Goal: Task Accomplishment & Management: Manage account settings

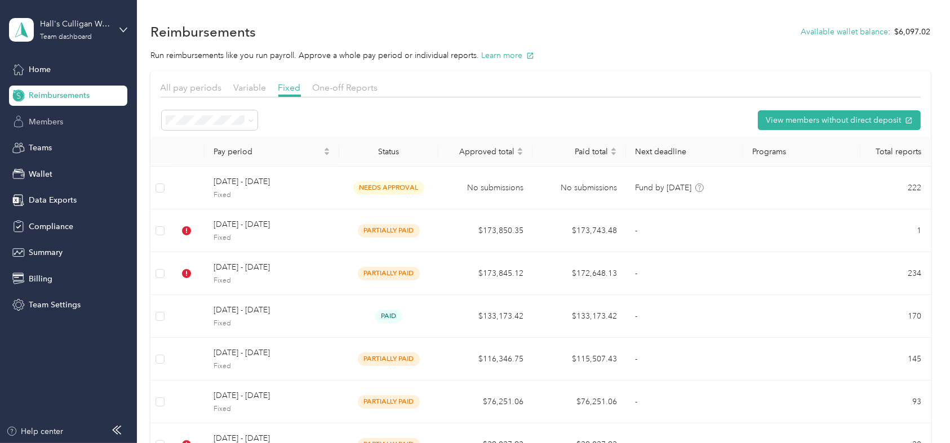
click at [56, 122] on span "Members" at bounding box center [46, 122] width 34 height 12
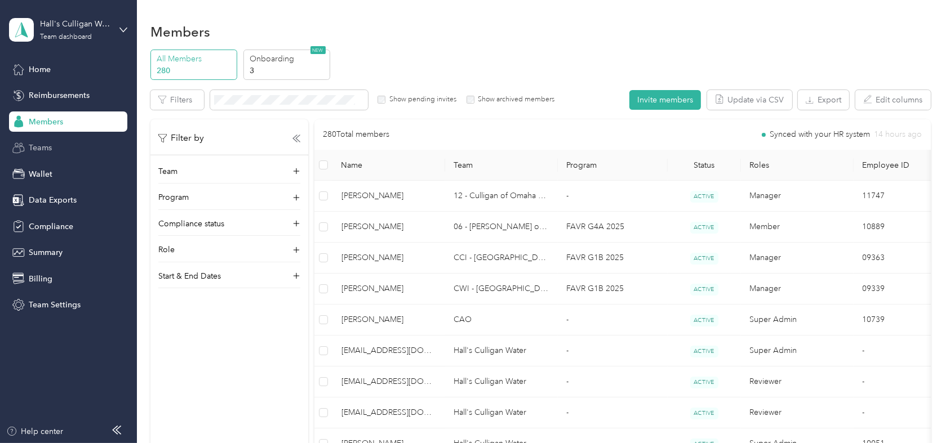
click at [36, 147] on span "Teams" at bounding box center [40, 148] width 23 height 12
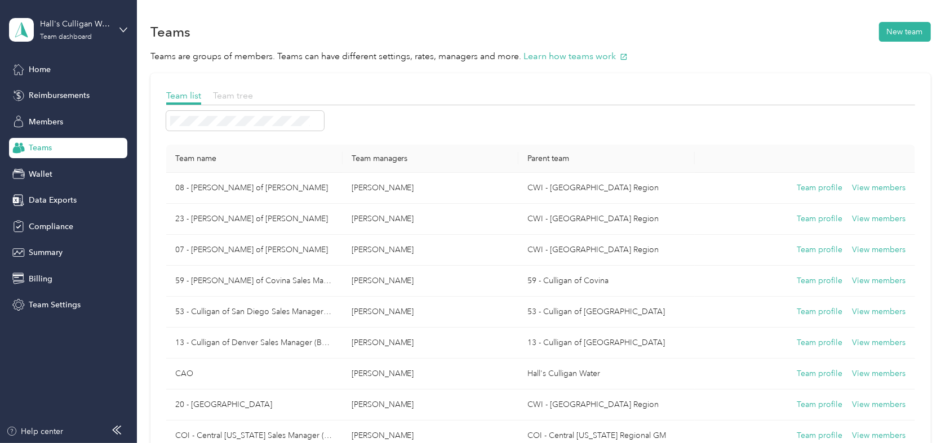
click at [240, 94] on span "Team tree" at bounding box center [233, 95] width 40 height 11
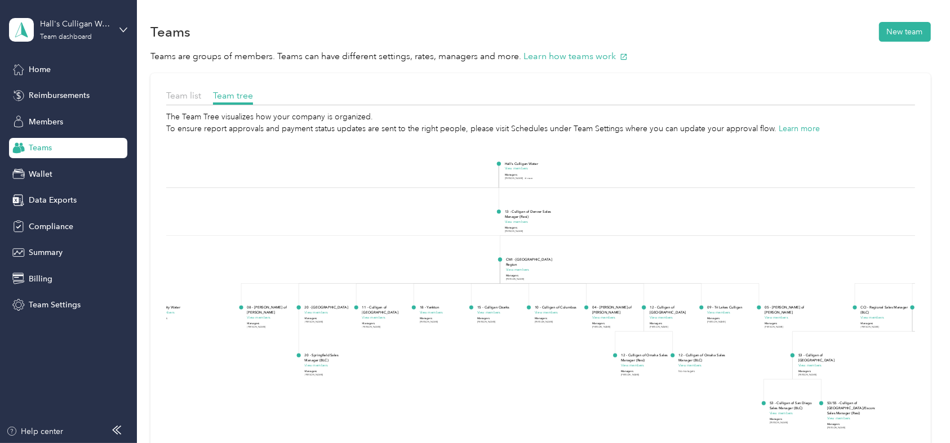
drag, startPoint x: 451, startPoint y: 332, endPoint x: 354, endPoint y: 228, distance: 141.5
click at [354, 228] on icon "Hall's Culligan Water View members Managers [PERSON_NAME] +6 more CAO View memb…" at bounding box center [540, 334] width 748 height 399
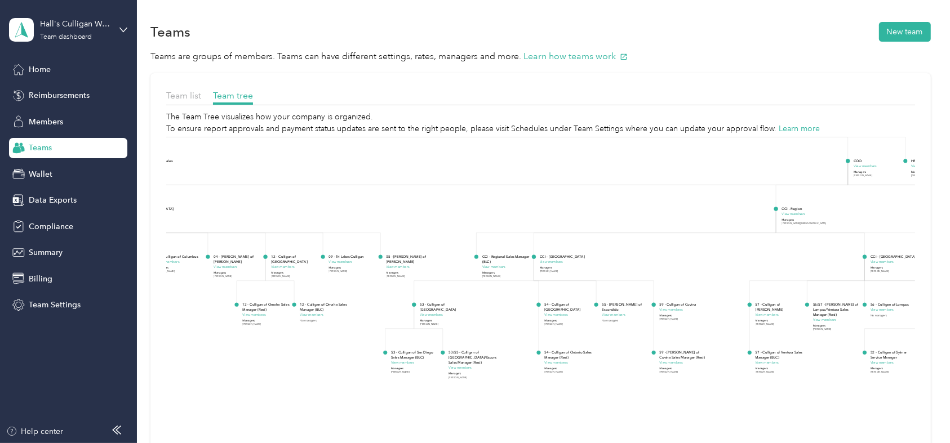
drag, startPoint x: 532, startPoint y: 369, endPoint x: 153, endPoint y: 318, distance: 381.9
click at [153, 318] on div "Team list Team tree The Team Tree visualizes how your company is organized. To …" at bounding box center [540, 311] width 780 height 476
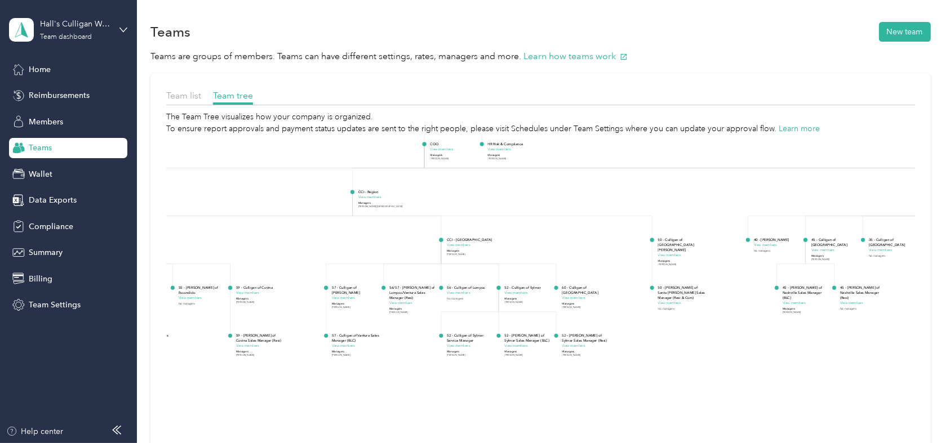
drag, startPoint x: 775, startPoint y: 411, endPoint x: 351, endPoint y: 394, distance: 423.9
click at [351, 394] on icon "Hall's Culligan Water View members Managers [PERSON_NAME] +6 more CAO View memb…" at bounding box center [540, 334] width 748 height 399
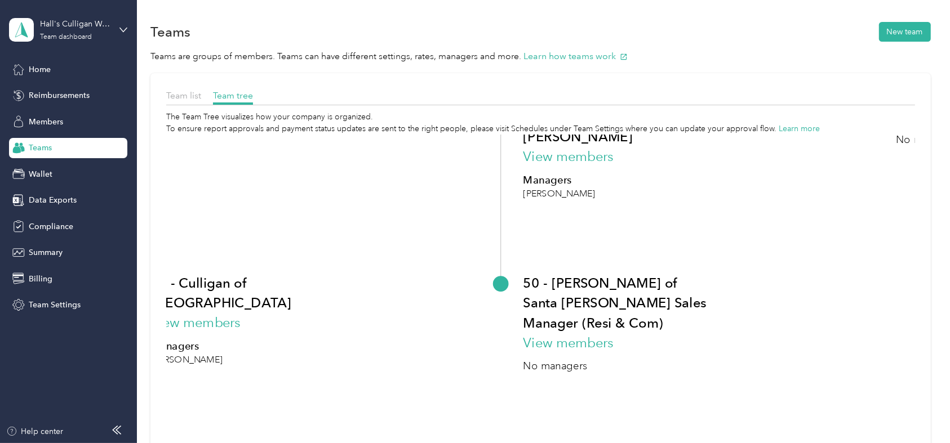
drag, startPoint x: 759, startPoint y: 298, endPoint x: 572, endPoint y: 467, distance: 252.4
click at [572, 443] on html "[PERSON_NAME] [PERSON_NAME] Water Team dashboard Home Reimbursements Members Te…" at bounding box center [472, 221] width 944 height 443
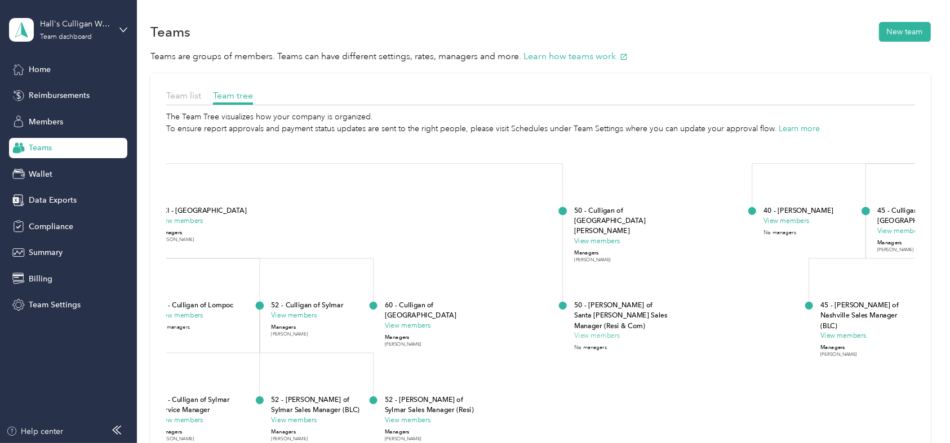
click at [596, 331] on button "View members" at bounding box center [597, 336] width 46 height 10
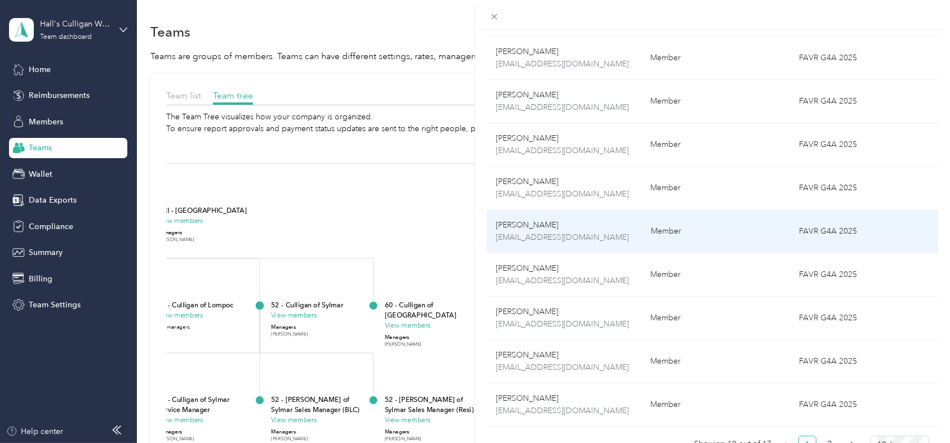
scroll to position [140, 0]
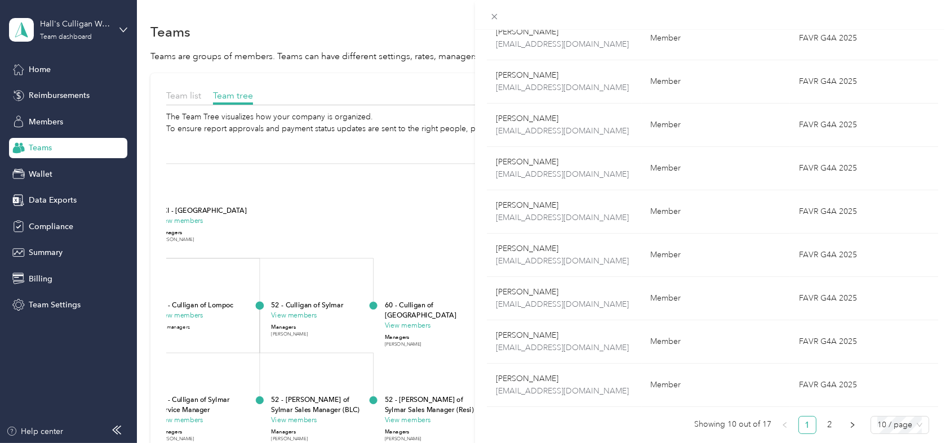
click at [400, 220] on div "50 - Culligan of Santa [PERSON_NAME] Sales Manager (Resi & Com) Edit team Name …" at bounding box center [475, 221] width 950 height 443
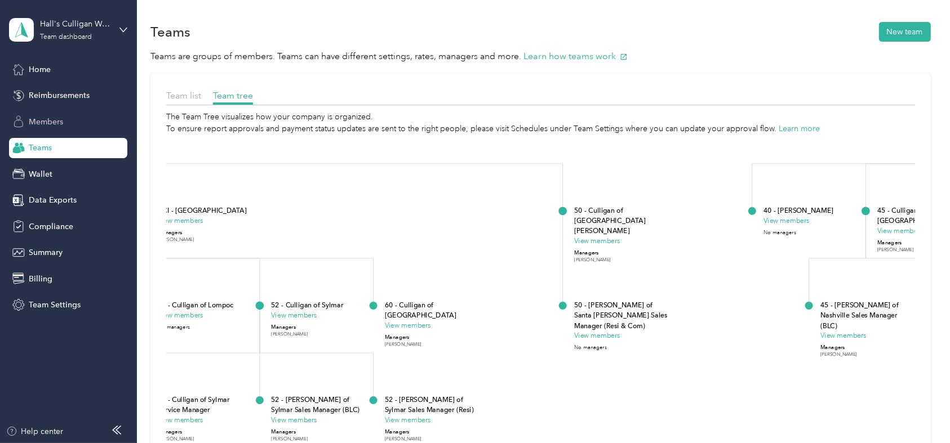
click at [29, 124] on span "Members" at bounding box center [46, 122] width 34 height 12
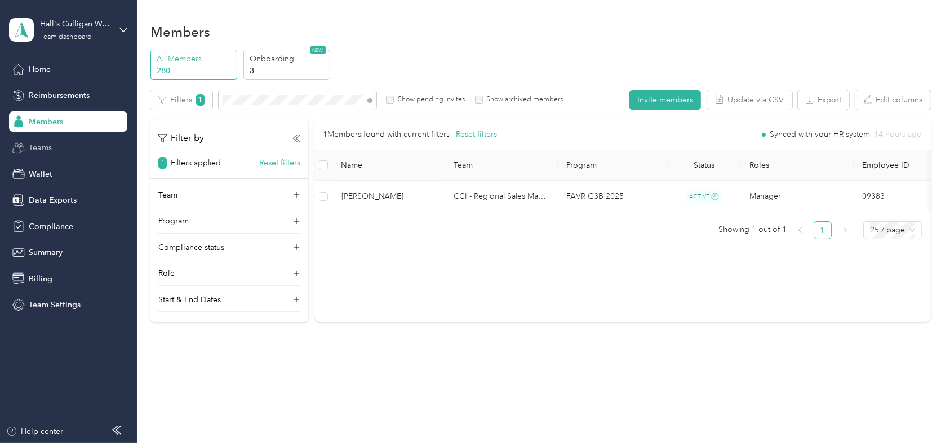
click at [41, 143] on span "Teams" at bounding box center [40, 148] width 23 height 12
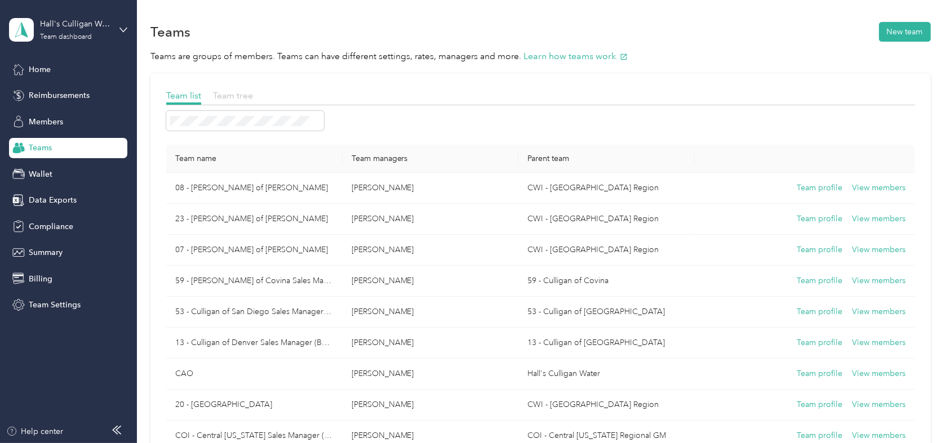
click at [230, 97] on span "Team tree" at bounding box center [233, 95] width 40 height 11
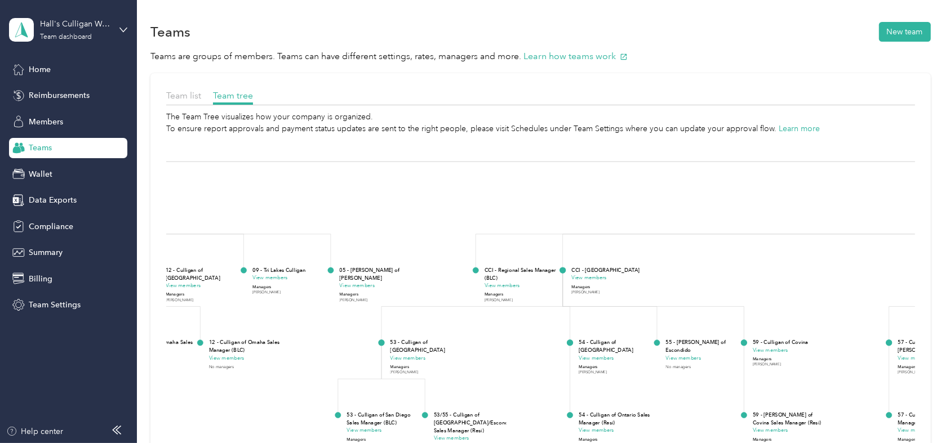
drag, startPoint x: 617, startPoint y: 311, endPoint x: 3, endPoint y: 118, distance: 644.0
click at [3, 118] on section "[PERSON_NAME] [PERSON_NAME] Water Team dashboard Home Reimbursements Members Te…" at bounding box center [472, 221] width 944 height 443
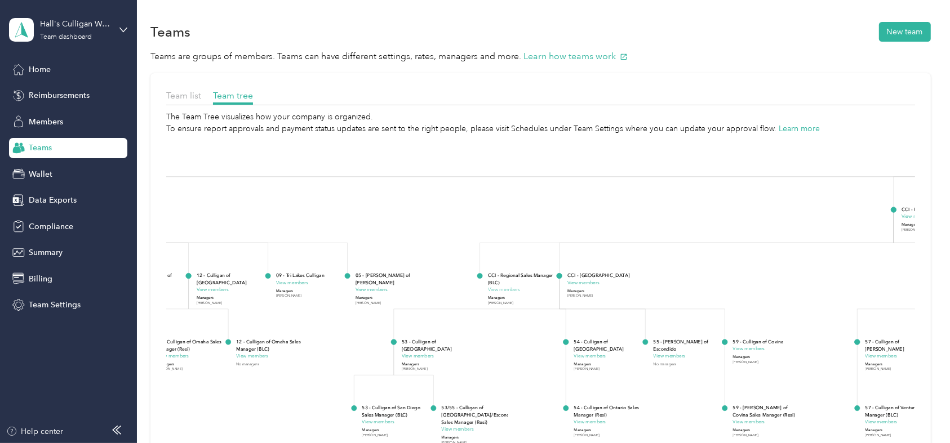
click at [514, 292] on button "View members" at bounding box center [504, 290] width 32 height 7
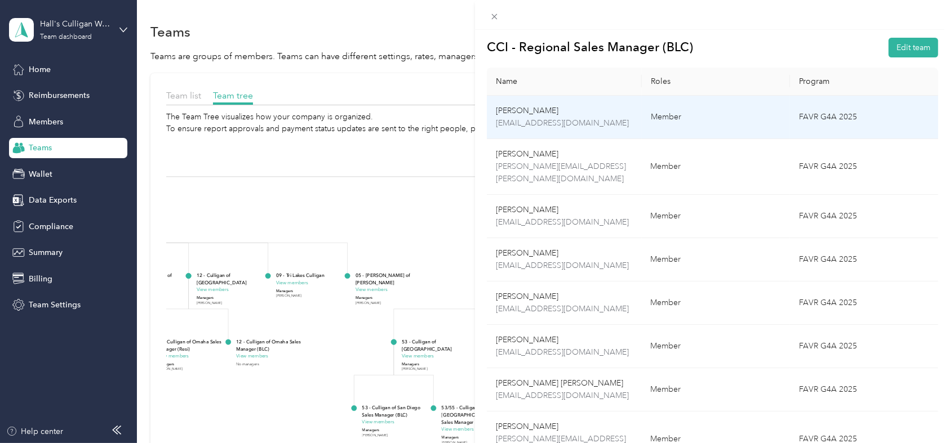
click at [642, 124] on td "[PERSON_NAME] [EMAIL_ADDRESS][DOMAIN_NAME]" at bounding box center [564, 117] width 155 height 43
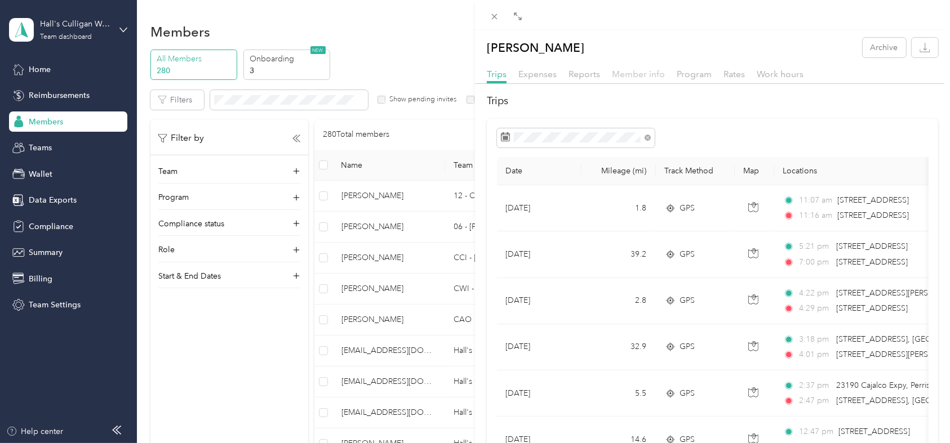
click at [647, 75] on span "Member info" at bounding box center [638, 74] width 53 height 11
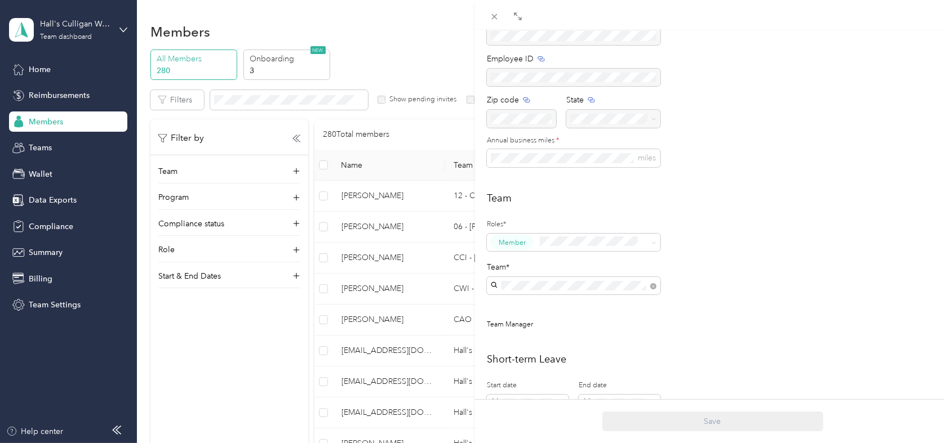
scroll to position [160, 0]
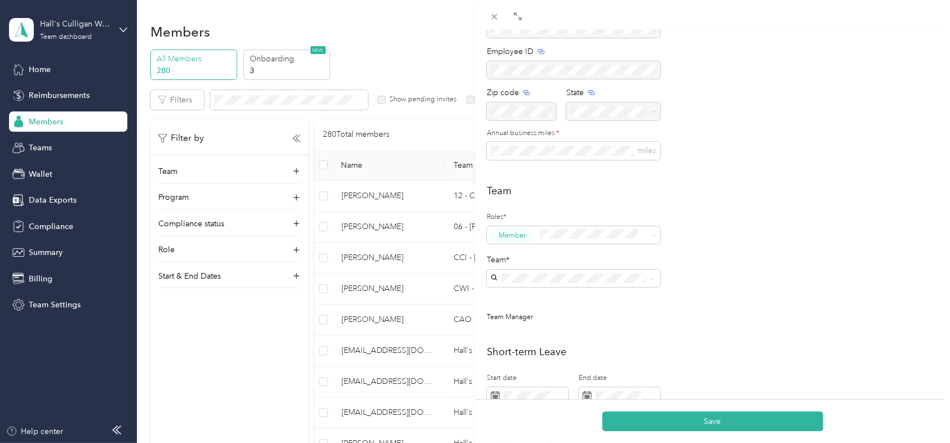
click at [523, 443] on div "Drag to resize Click to close [PERSON_NAME] Archive Trips Expenses Reports Memb…" at bounding box center [472, 443] width 944 height 0
click at [707, 304] on div "Team Roles* Member Team* Team Manager" at bounding box center [712, 260] width 451 height 152
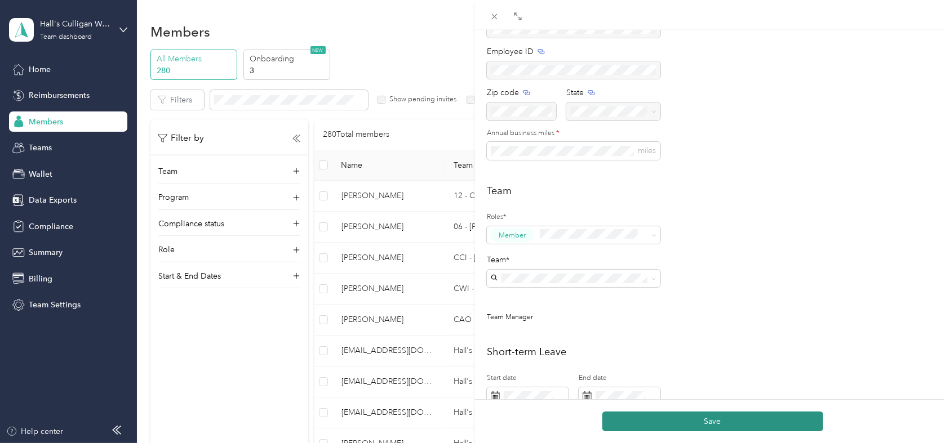
click at [714, 420] on button "Save" at bounding box center [712, 422] width 221 height 20
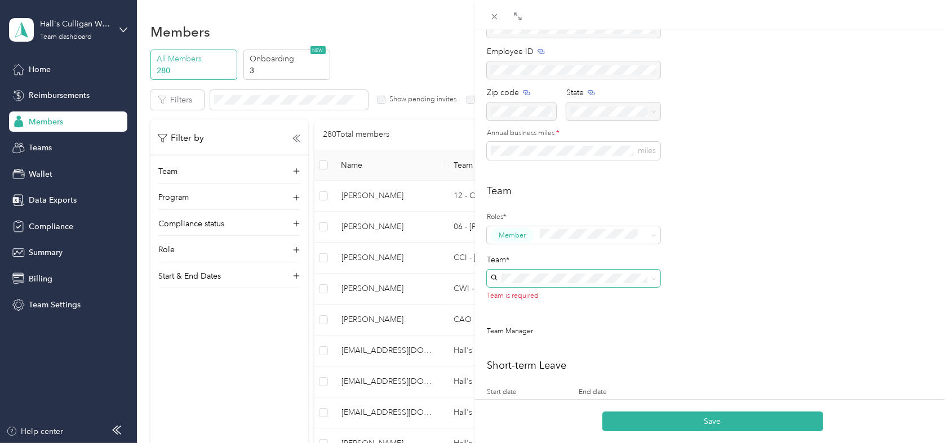
click at [581, 270] on span at bounding box center [573, 279] width 173 height 18
click at [516, 305] on p "[PERSON_NAME]" at bounding box center [574, 311] width 158 height 12
click at [664, 348] on h2 "Short-term Leave" at bounding box center [712, 352] width 451 height 15
click at [721, 411] on div "Save" at bounding box center [712, 421] width 475 height 44
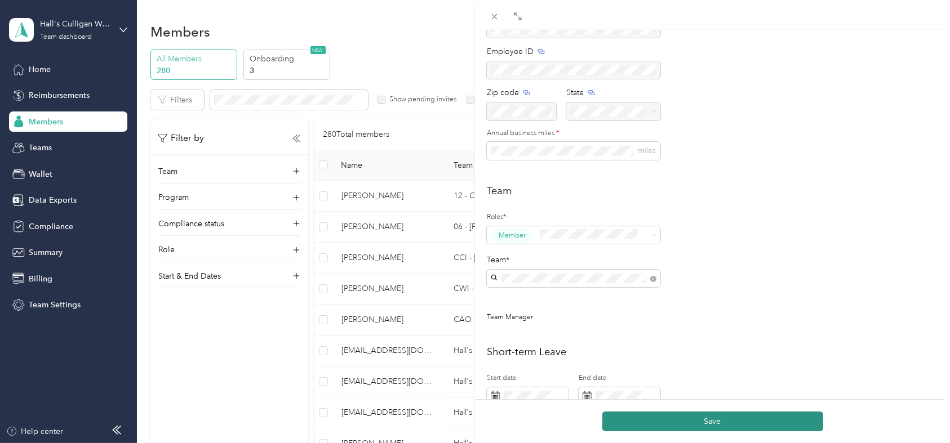
click at [695, 418] on button "Save" at bounding box center [712, 422] width 221 height 20
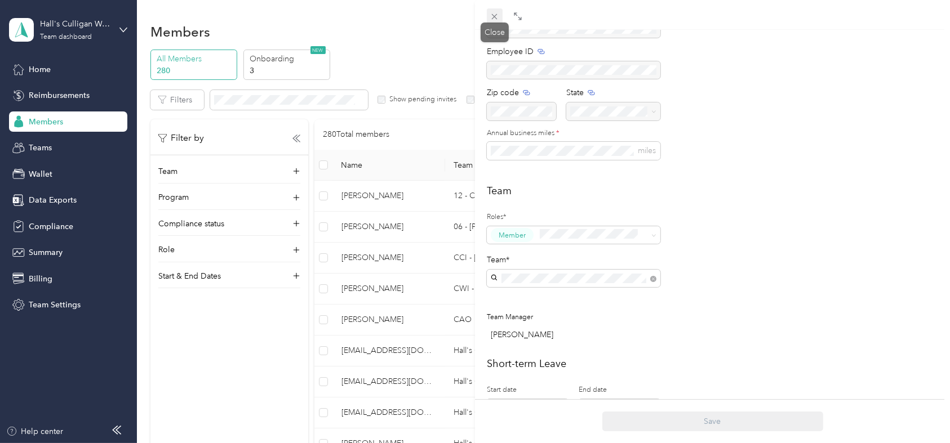
click at [493, 14] on icon at bounding box center [494, 17] width 10 height 10
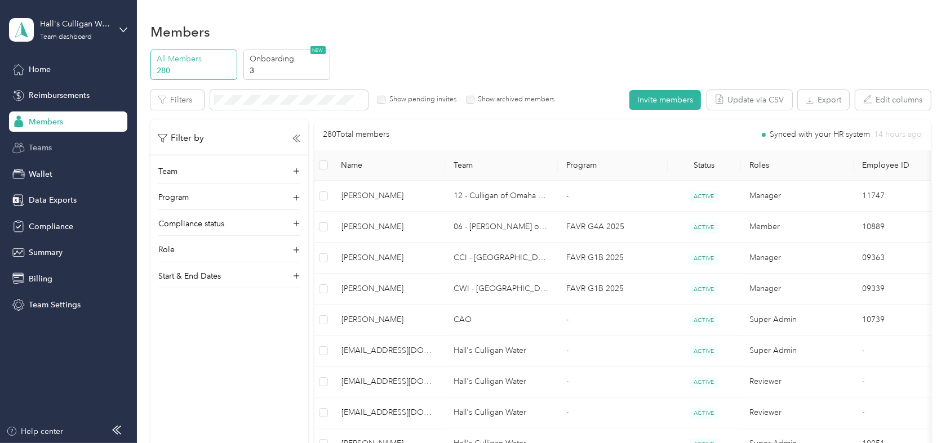
click at [37, 147] on span "Teams" at bounding box center [40, 148] width 23 height 12
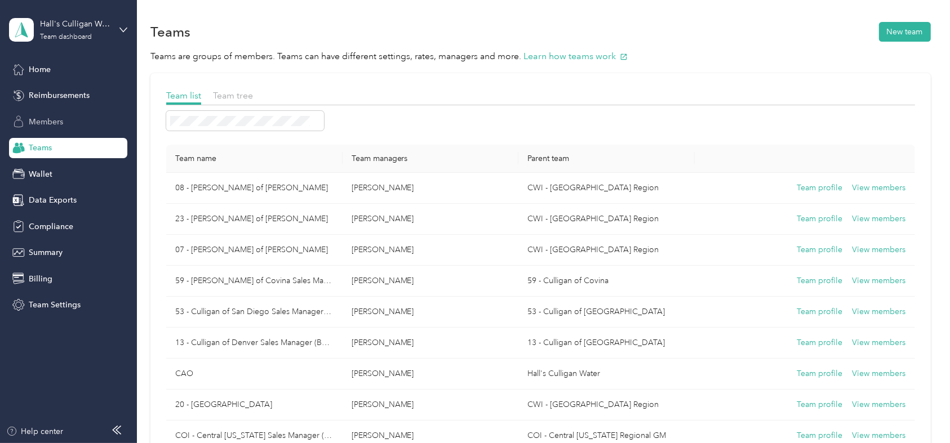
click at [60, 115] on div "Members" at bounding box center [68, 122] width 118 height 20
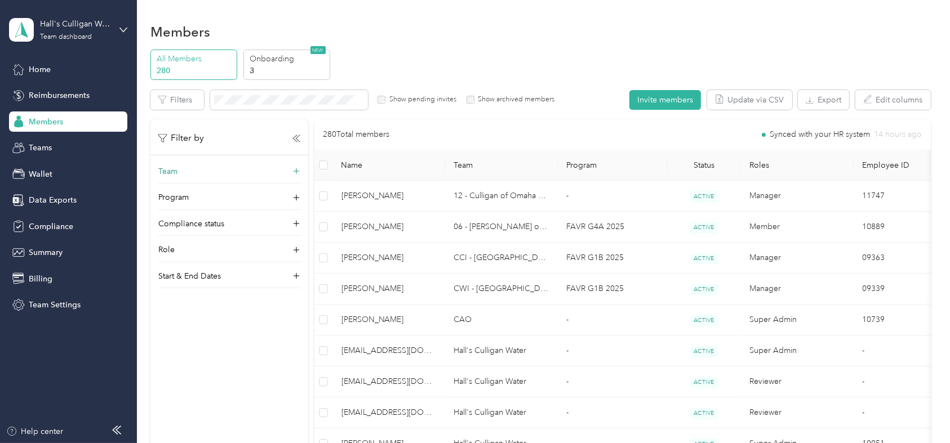
click at [183, 175] on div "Team" at bounding box center [229, 175] width 142 height 18
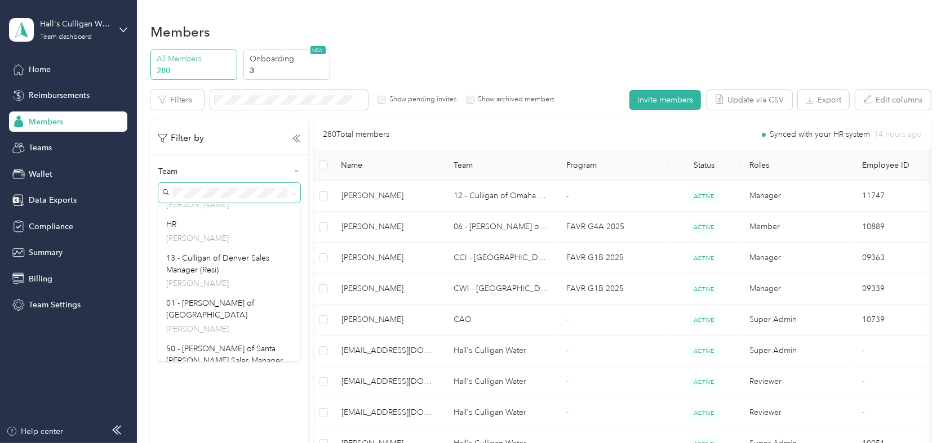
scroll to position [875, 0]
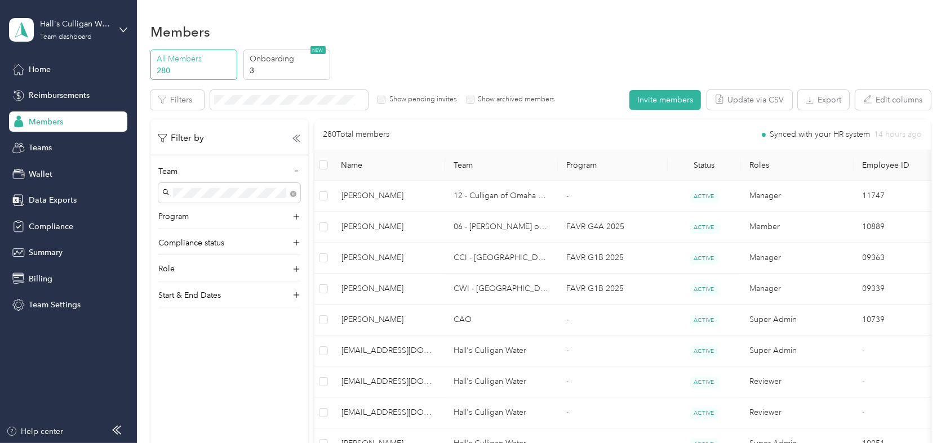
click at [234, 229] on div "CCI - Regional Sales Manager (BLC) [PERSON_NAME]" at bounding box center [229, 227] width 126 height 38
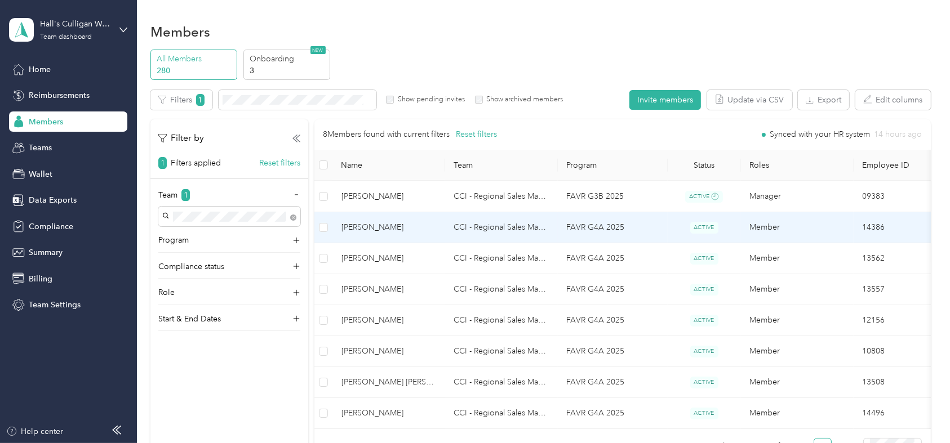
click at [419, 234] on td "[PERSON_NAME]" at bounding box center [388, 227] width 113 height 31
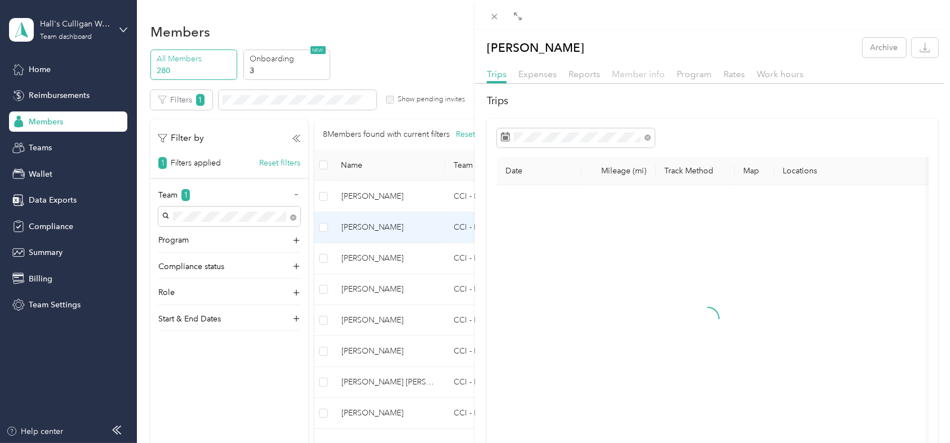
click at [625, 71] on span "Member info" at bounding box center [638, 74] width 53 height 11
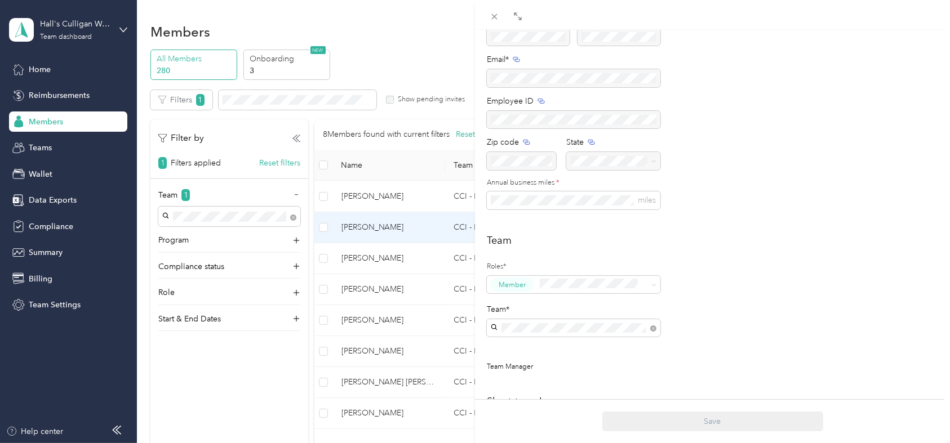
scroll to position [114, 0]
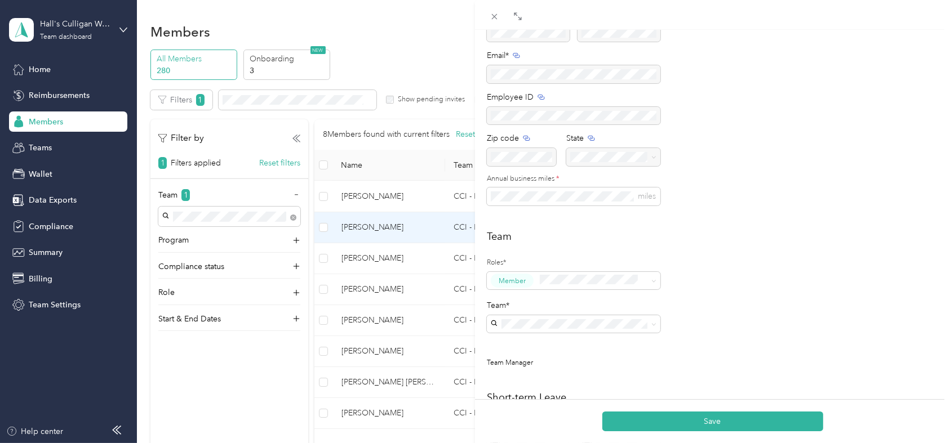
click at [537, 443] on div "Drag to resize Click to close [PERSON_NAME] Archive Trips Expenses Reports Memb…" at bounding box center [472, 443] width 944 height 0
click at [546, 317] on span at bounding box center [573, 324] width 173 height 18
drag, startPoint x: 502, startPoint y: 331, endPoint x: 525, endPoint y: 313, distance: 29.6
click at [525, 313] on div "Team*" at bounding box center [573, 317] width 173 height 34
click at [547, 344] on span "54 - Culligan of [GEOGRAPHIC_DATA]" at bounding box center [563, 343] width 137 height 10
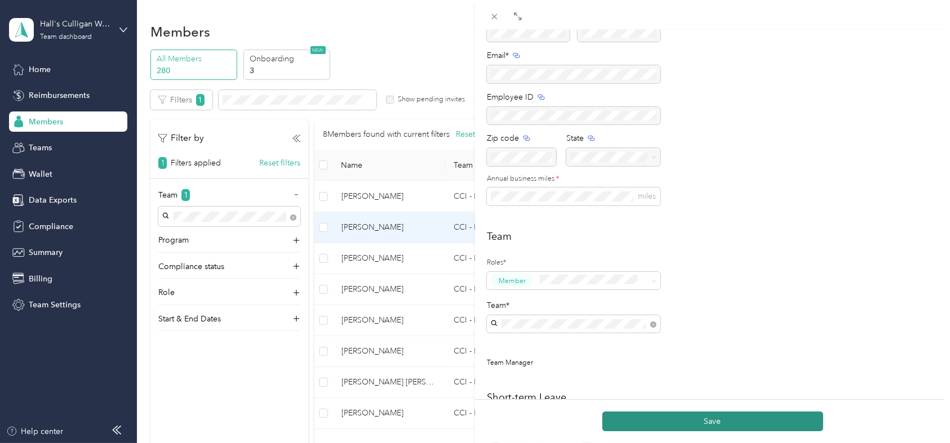
click at [674, 418] on button "Save" at bounding box center [712, 422] width 221 height 20
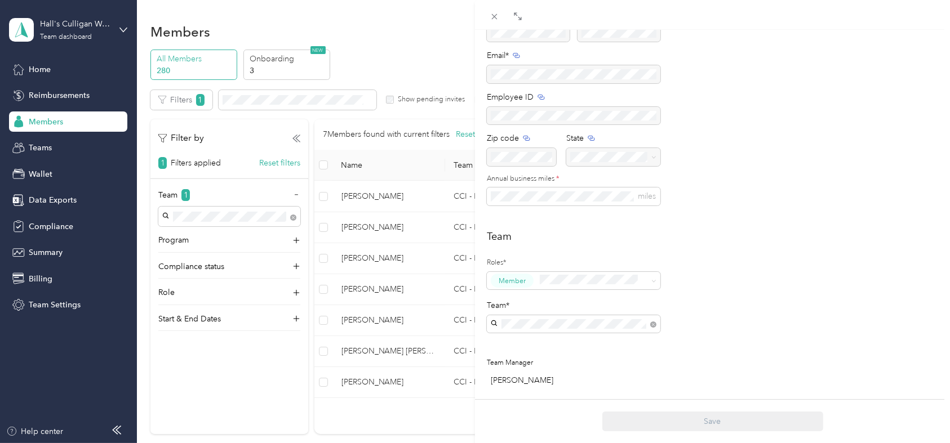
click at [389, 228] on div "[PERSON_NAME] Archive Trips Expenses Reports Member info Program Rates Work hou…" at bounding box center [475, 221] width 950 height 443
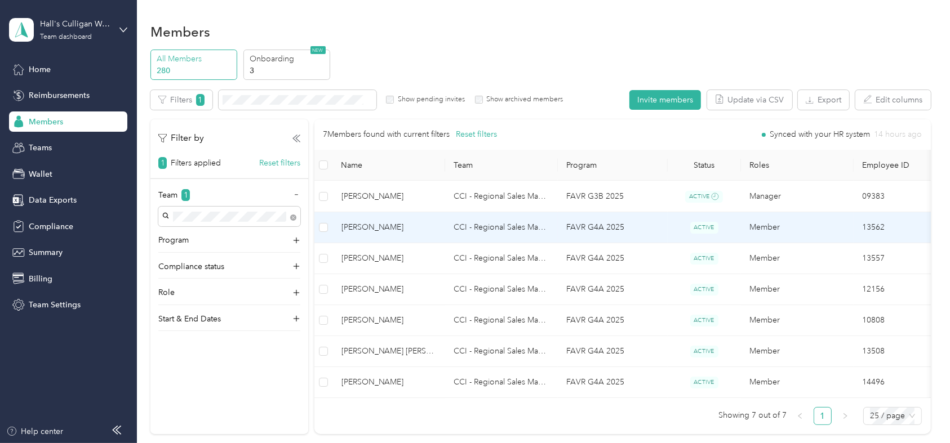
click at [424, 219] on td "[PERSON_NAME]" at bounding box center [388, 227] width 113 height 31
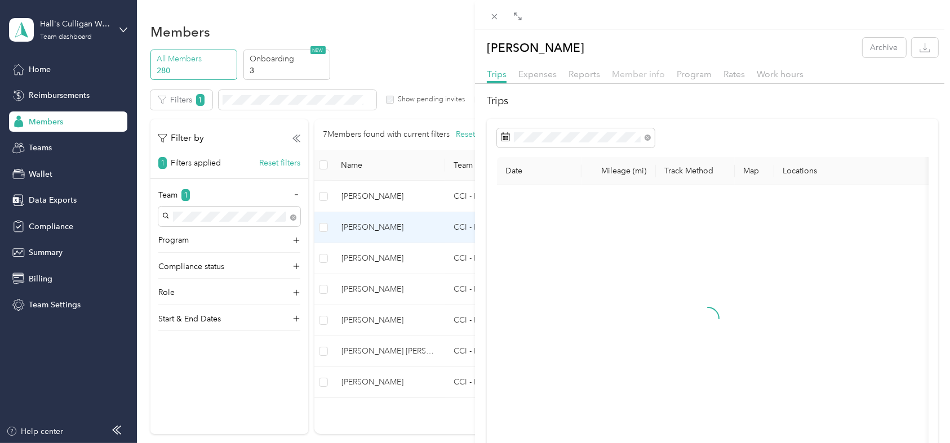
click at [647, 75] on span "Member info" at bounding box center [638, 74] width 53 height 11
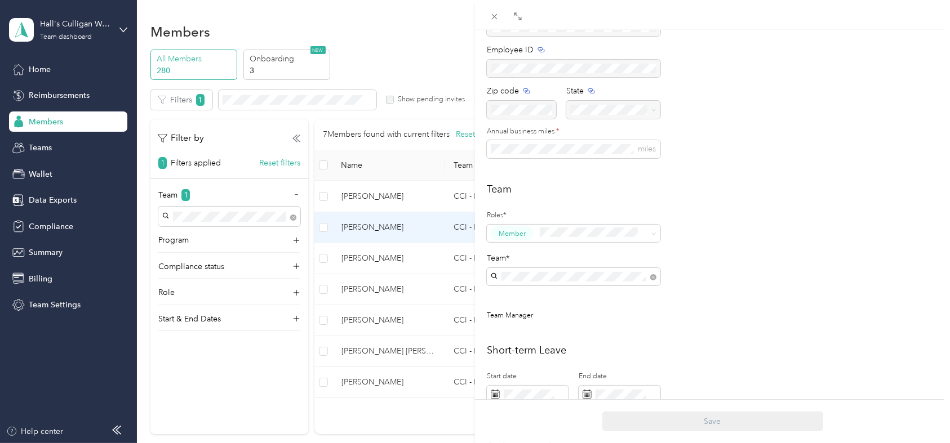
scroll to position [168, 0]
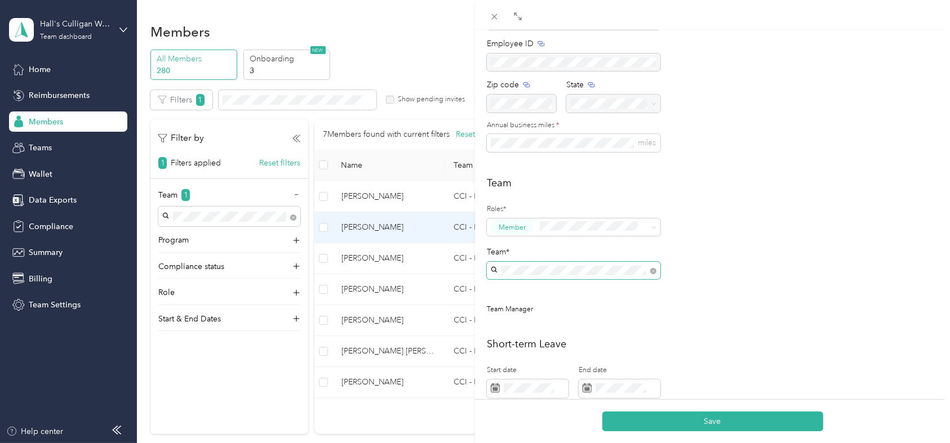
click at [549, 288] on span "54 - Culligan of [GEOGRAPHIC_DATA]" at bounding box center [563, 290] width 137 height 10
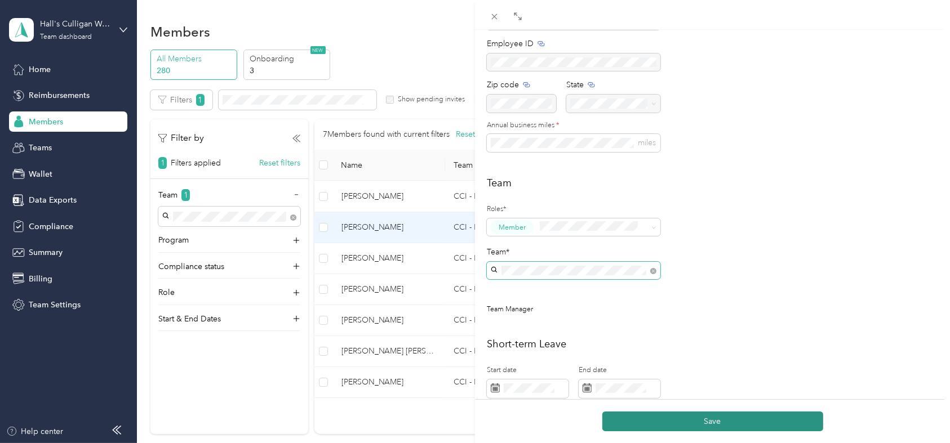
click at [708, 419] on button "Save" at bounding box center [712, 422] width 221 height 20
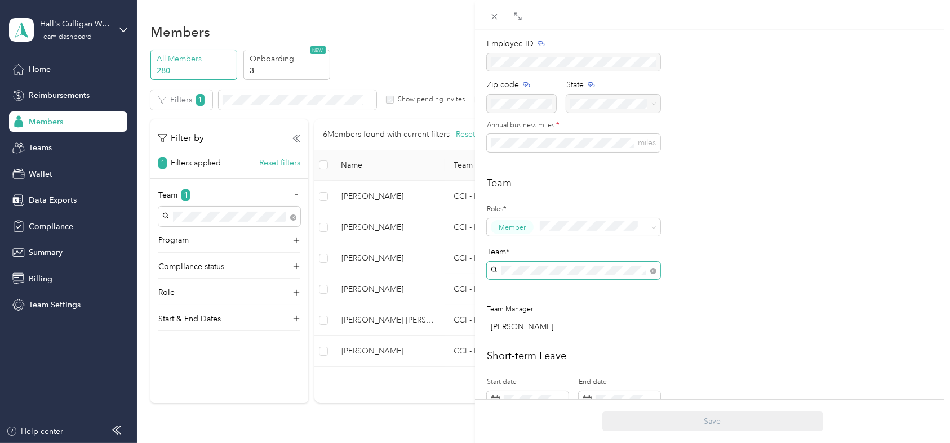
click at [392, 221] on div "[PERSON_NAME] Archive Trips Expenses Reports Member info Program Rates Work hou…" at bounding box center [475, 221] width 950 height 443
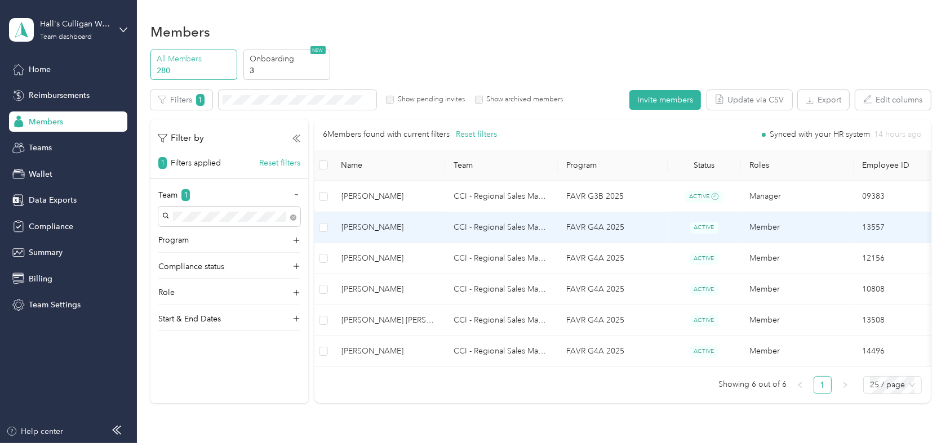
click at [370, 231] on span "[PERSON_NAME]" at bounding box center [388, 227] width 95 height 12
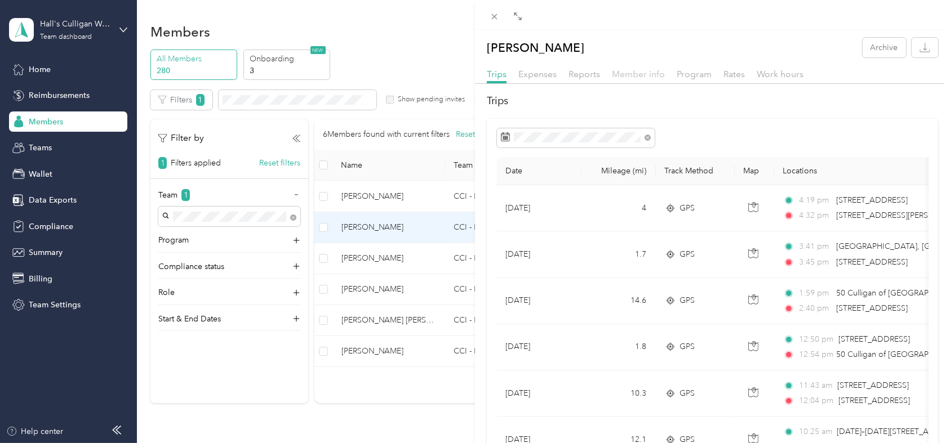
click at [639, 74] on span "Member info" at bounding box center [638, 74] width 53 height 11
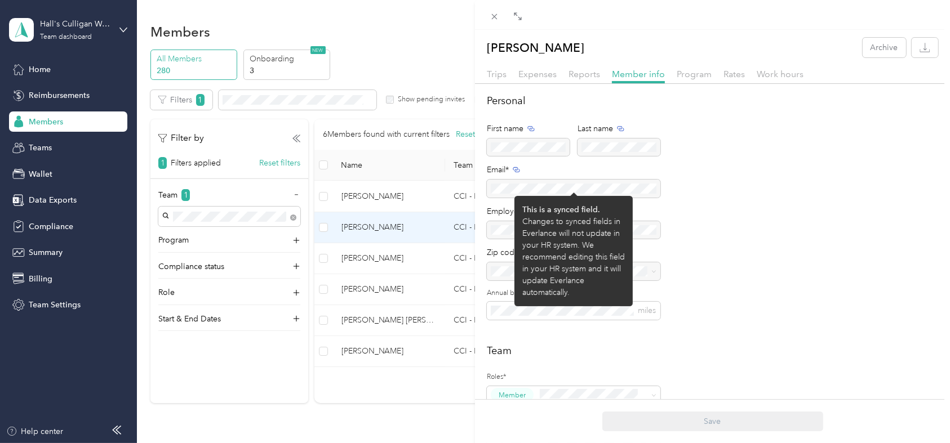
scroll to position [184, 0]
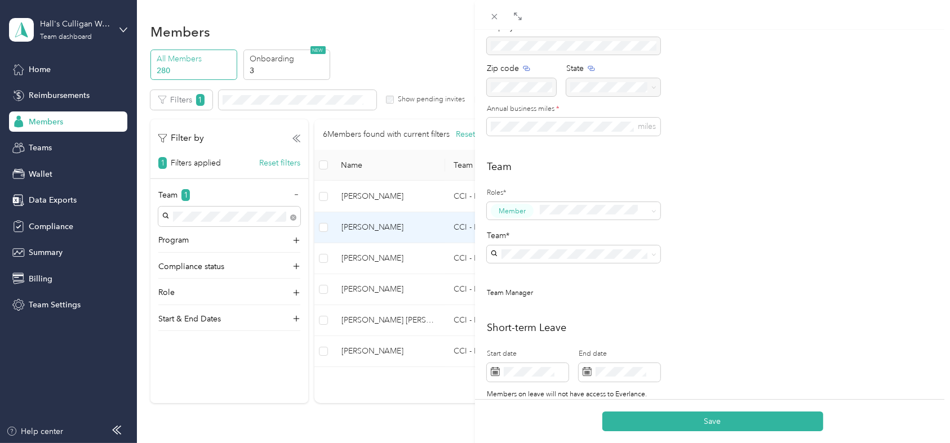
click at [546, 275] on span "50 - Culligan of [GEOGRAPHIC_DATA][PERSON_NAME]" at bounding box center [563, 278] width 137 height 21
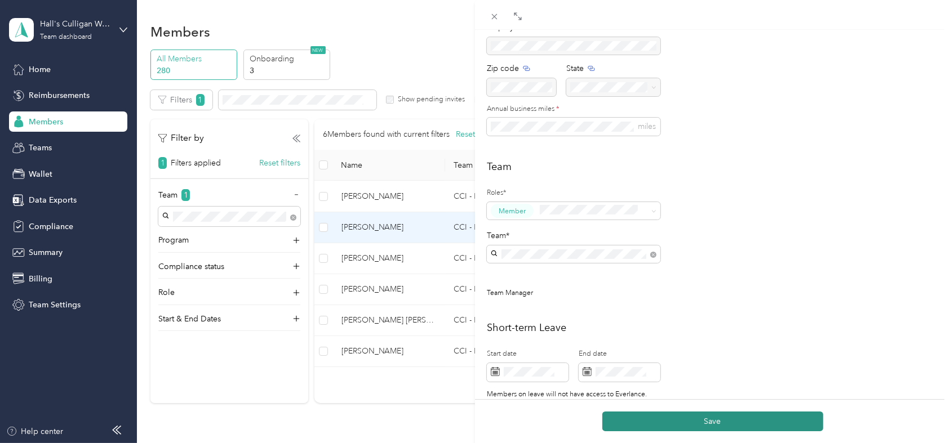
click at [658, 416] on button "Save" at bounding box center [712, 422] width 221 height 20
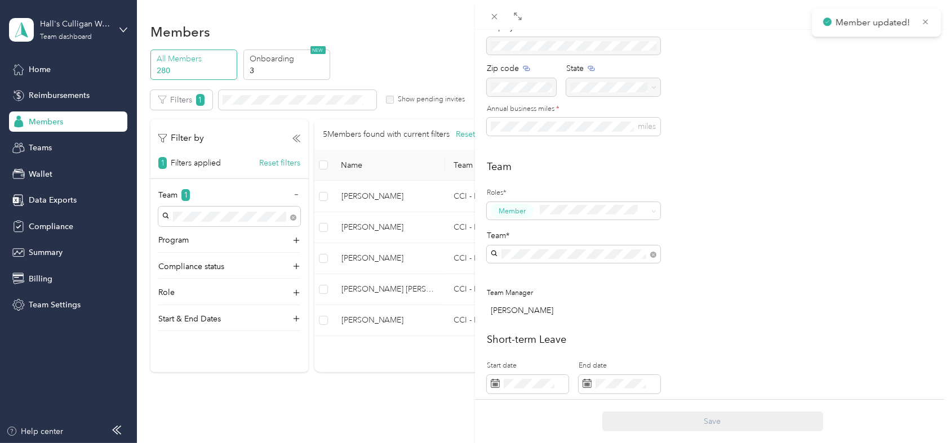
click at [410, 219] on div "[PERSON_NAME] Archive Trips Expenses Reports Member info Program Rates Work hou…" at bounding box center [475, 221] width 950 height 443
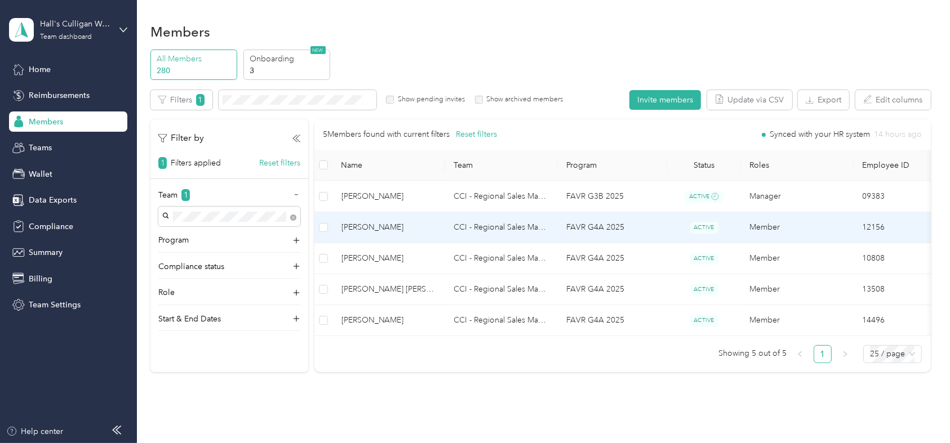
click at [371, 226] on span "[PERSON_NAME]" at bounding box center [388, 227] width 95 height 12
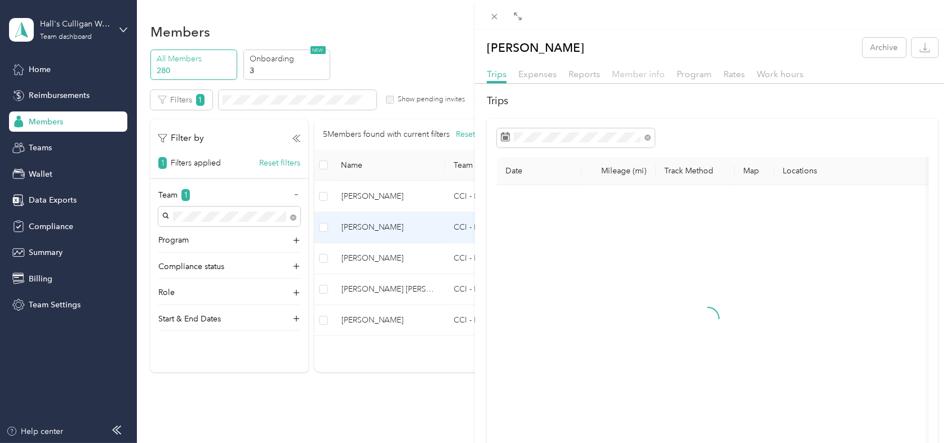
click at [652, 73] on span "Member info" at bounding box center [638, 74] width 53 height 11
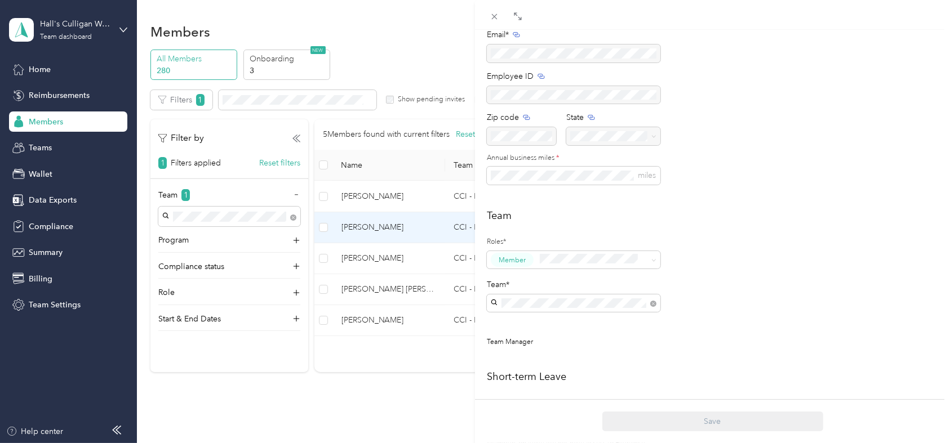
scroll to position [135, 0]
click at [400, 226] on div "[PERSON_NAME] Archive Trips Expenses Reports Member info Program Rates Work hou…" at bounding box center [475, 221] width 950 height 443
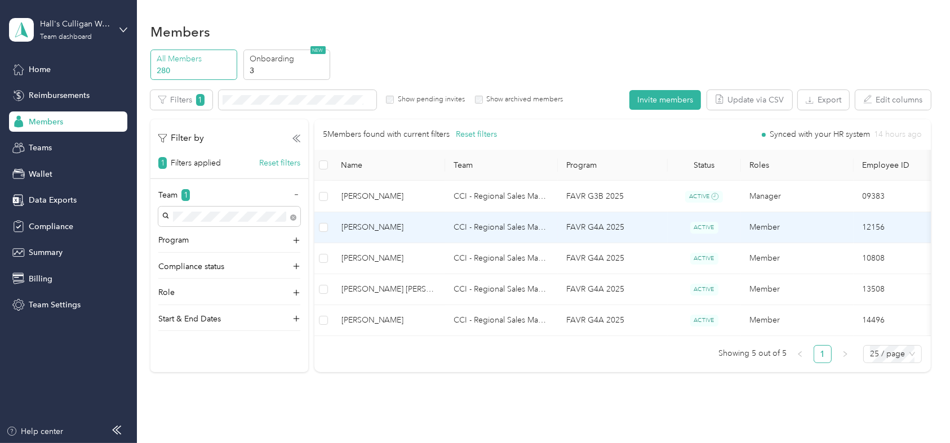
click at [400, 226] on span "[PERSON_NAME]" at bounding box center [388, 227] width 95 height 12
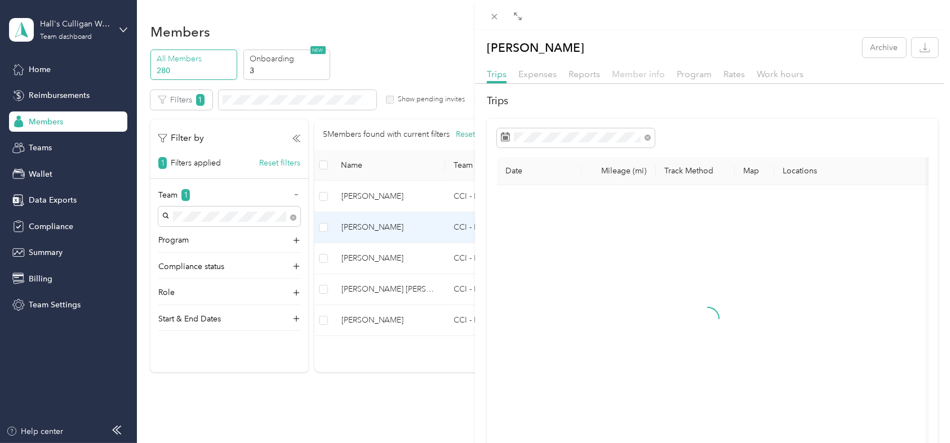
click at [622, 75] on span "Member info" at bounding box center [638, 74] width 53 height 11
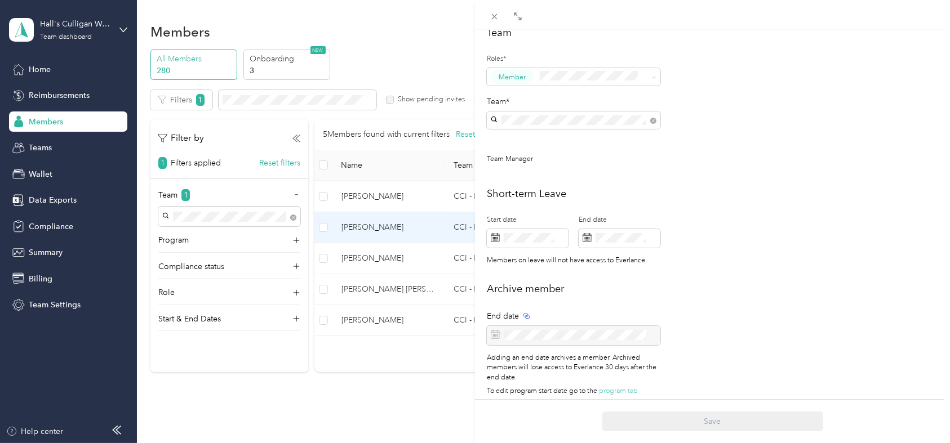
scroll to position [319, 0]
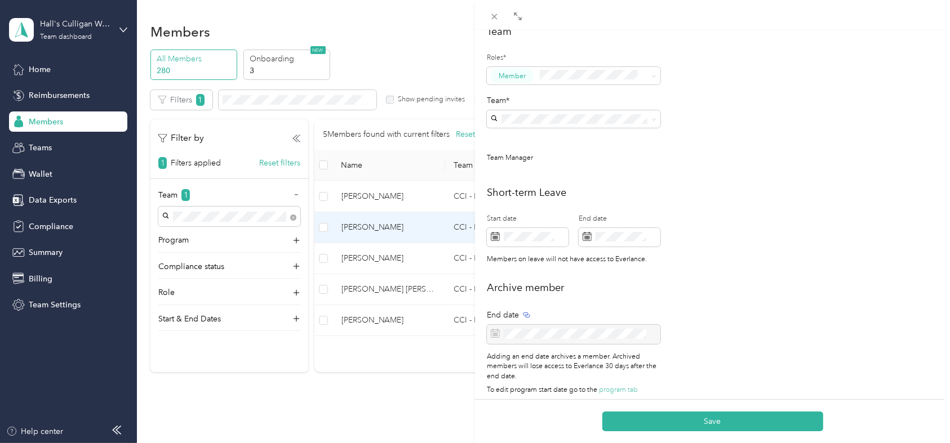
click at [519, 177] on li "50 - Culligan of Santa [PERSON_NAME]" at bounding box center [573, 191] width 173 height 46
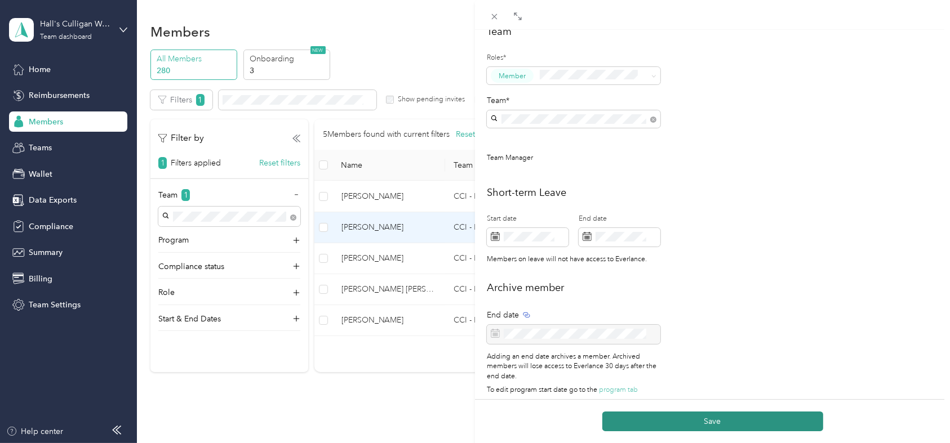
click at [706, 420] on button "Save" at bounding box center [712, 422] width 221 height 20
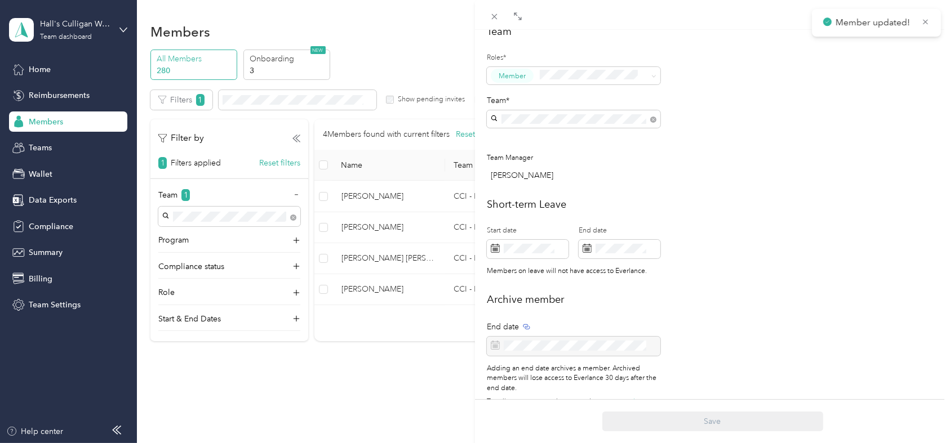
click at [403, 224] on div "[PERSON_NAME] Archive Trips Expenses Reports Member info Program Rates Work hou…" at bounding box center [475, 221] width 950 height 443
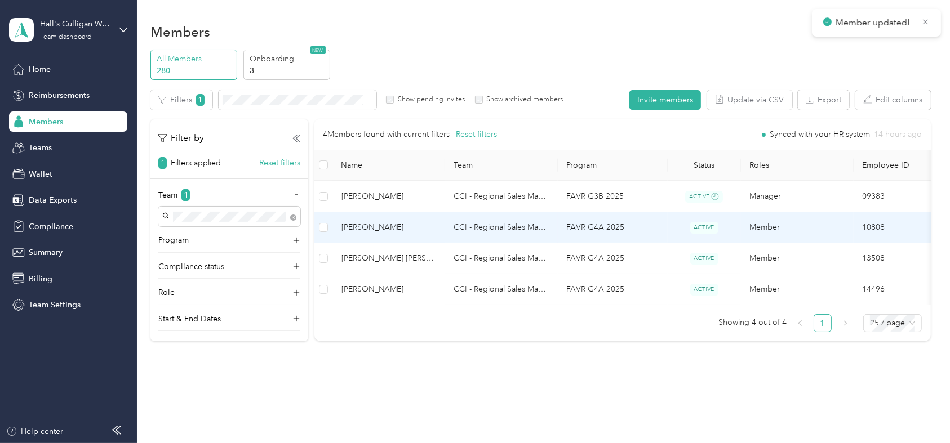
click at [430, 231] on span "[PERSON_NAME]" at bounding box center [388, 227] width 95 height 12
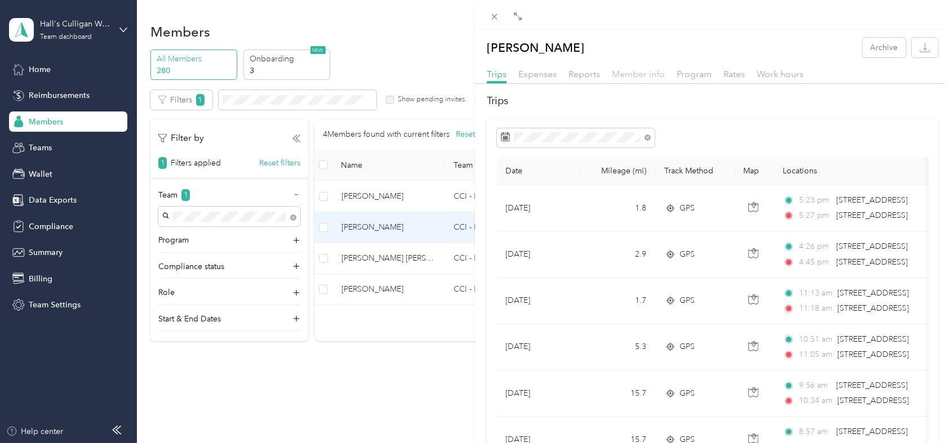
click at [650, 69] on span "Member info" at bounding box center [638, 74] width 53 height 11
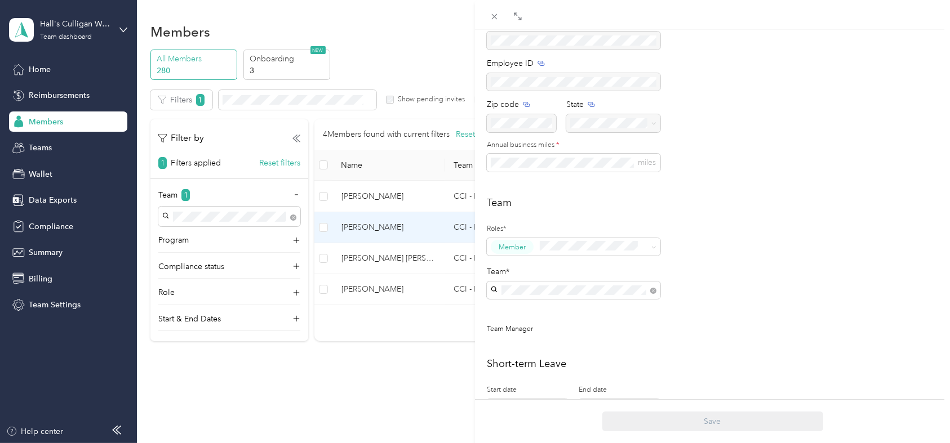
scroll to position [168, 0]
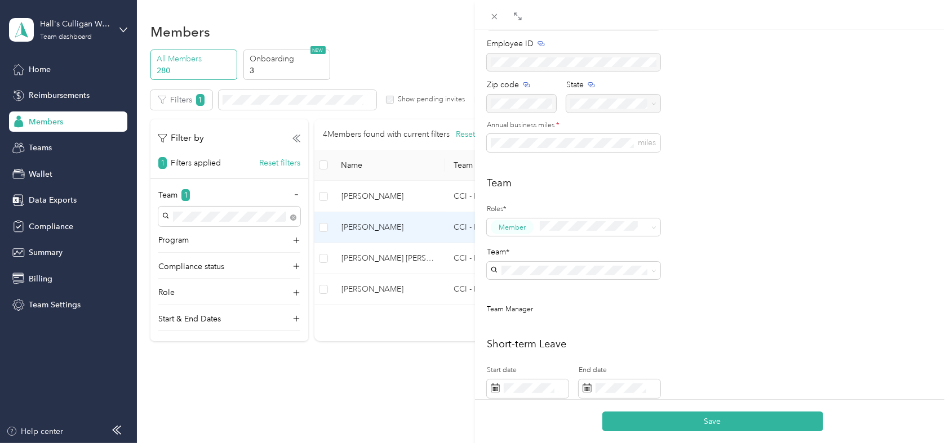
click at [524, 333] on span "50 - Culligan of [GEOGRAPHIC_DATA][PERSON_NAME]" at bounding box center [563, 334] width 137 height 21
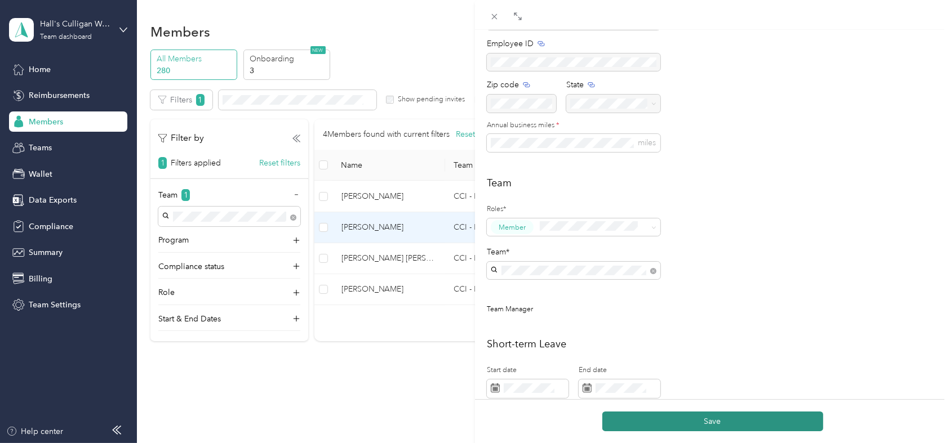
click at [658, 424] on button "Save" at bounding box center [712, 422] width 221 height 20
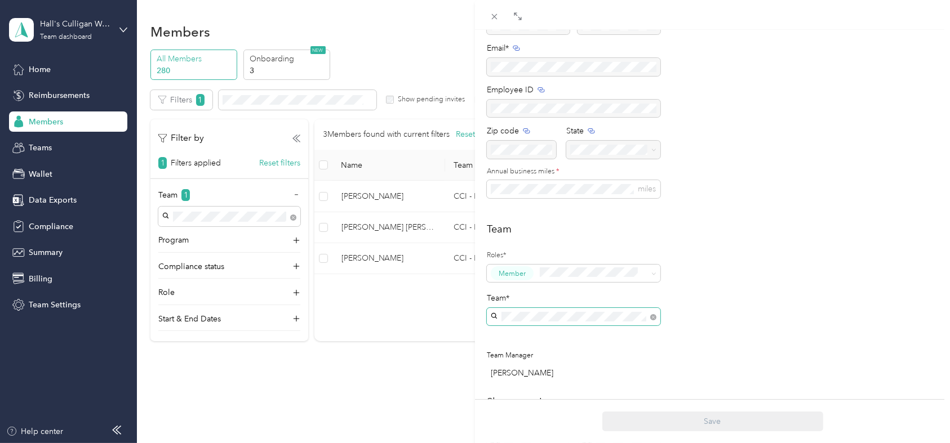
scroll to position [125, 0]
click at [431, 225] on div "[PERSON_NAME] Archive Trips Expenses Reports Member info Program Rates Work hou…" at bounding box center [475, 221] width 950 height 443
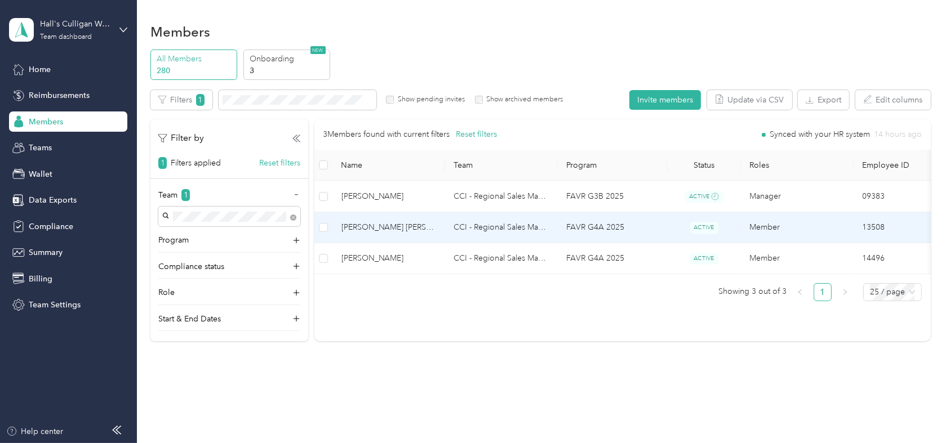
click at [408, 232] on span "[PERSON_NAME] [PERSON_NAME]" at bounding box center [388, 227] width 95 height 12
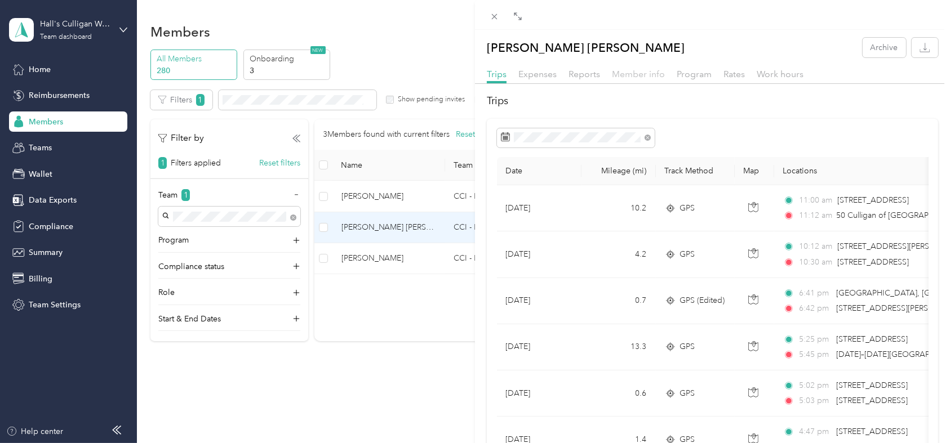
click at [635, 73] on span "Member info" at bounding box center [638, 74] width 53 height 11
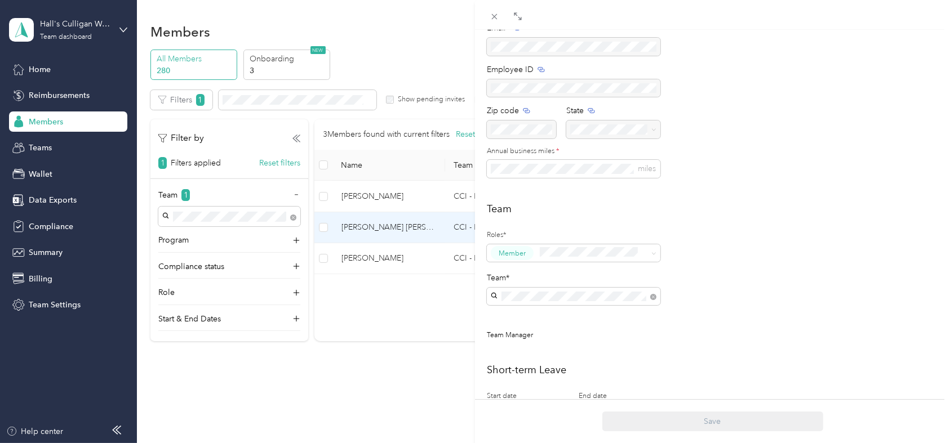
scroll to position [144, 0]
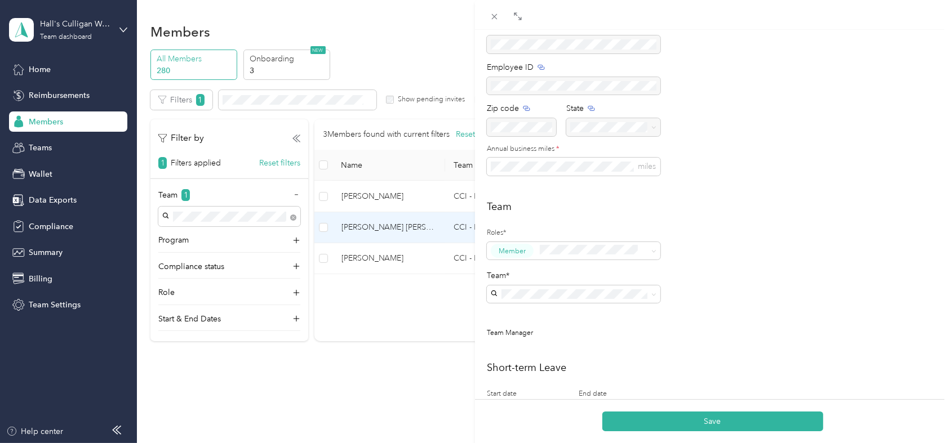
click at [518, 359] on div "50 - Culligan of Santa [PERSON_NAME]" at bounding box center [574, 369] width 158 height 38
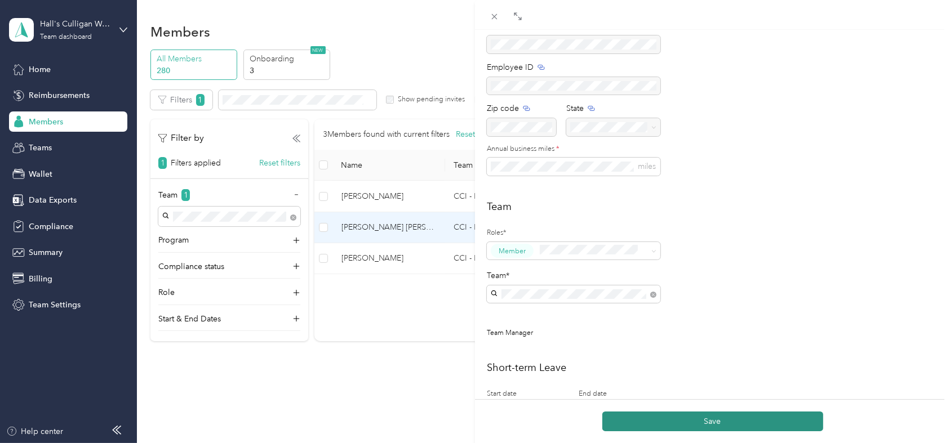
click at [640, 414] on button "Save" at bounding box center [712, 422] width 221 height 20
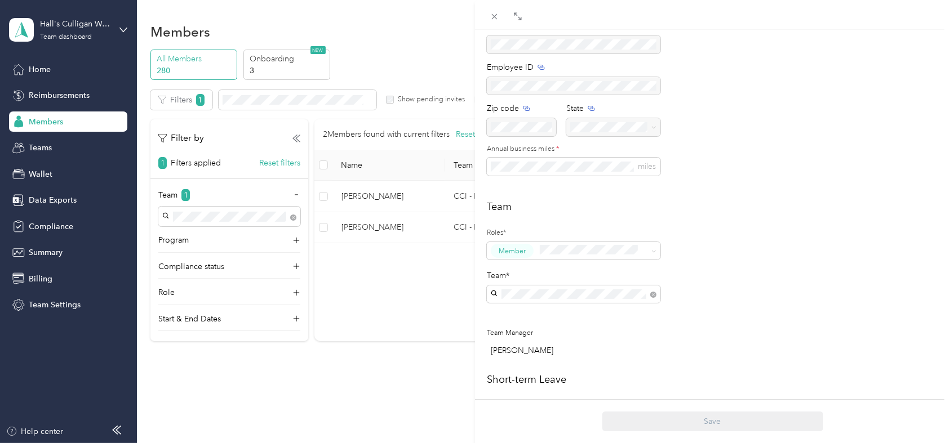
click at [414, 225] on div "[PERSON_NAME] [PERSON_NAME] Archive Trips Expenses Reports Member info Program …" at bounding box center [475, 221] width 950 height 443
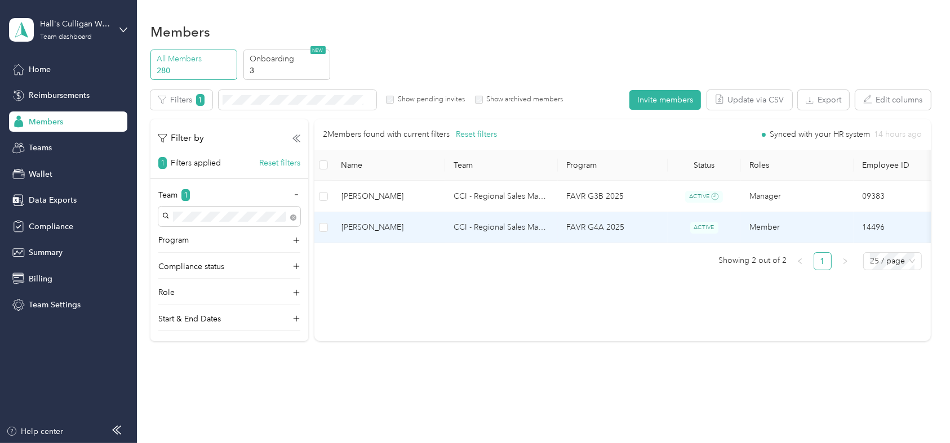
click at [369, 232] on span "[PERSON_NAME]" at bounding box center [388, 227] width 95 height 12
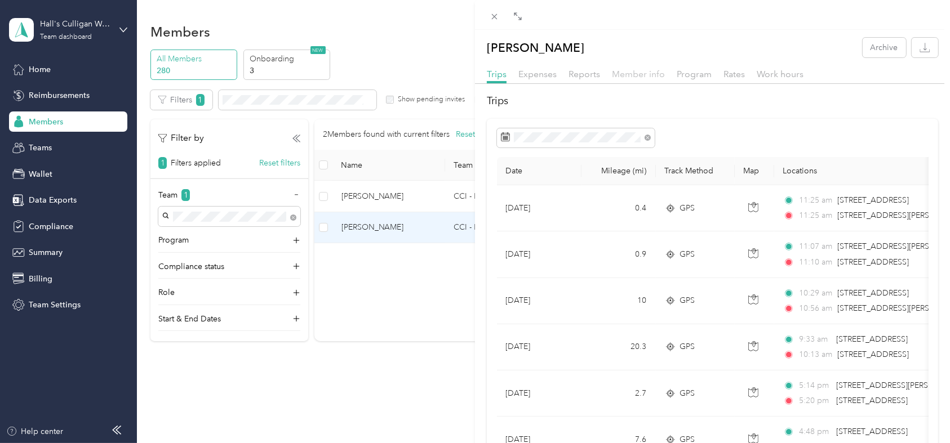
click at [640, 70] on span "Member info" at bounding box center [638, 74] width 53 height 11
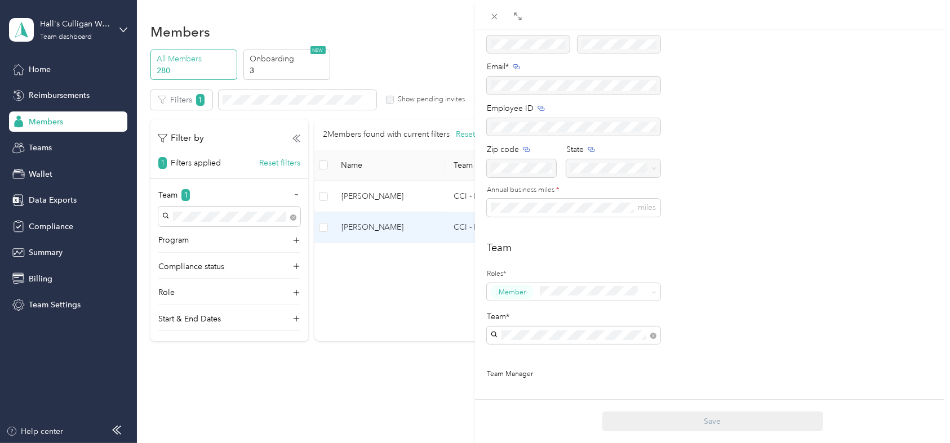
scroll to position [104, 0]
click at [652, 331] on span at bounding box center [653, 335] width 6 height 10
click at [653, 334] on span at bounding box center [653, 335] width 6 height 10
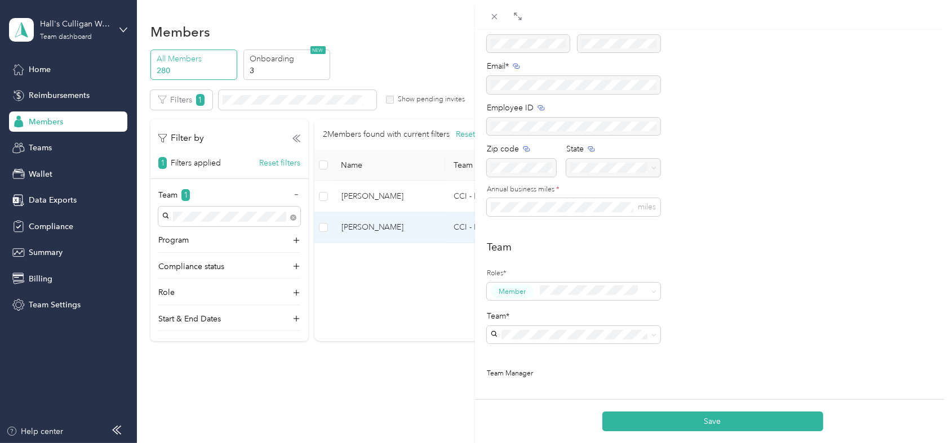
click at [513, 356] on div "54 - Culligan of Ontario [PERSON_NAME]" at bounding box center [574, 359] width 158 height 26
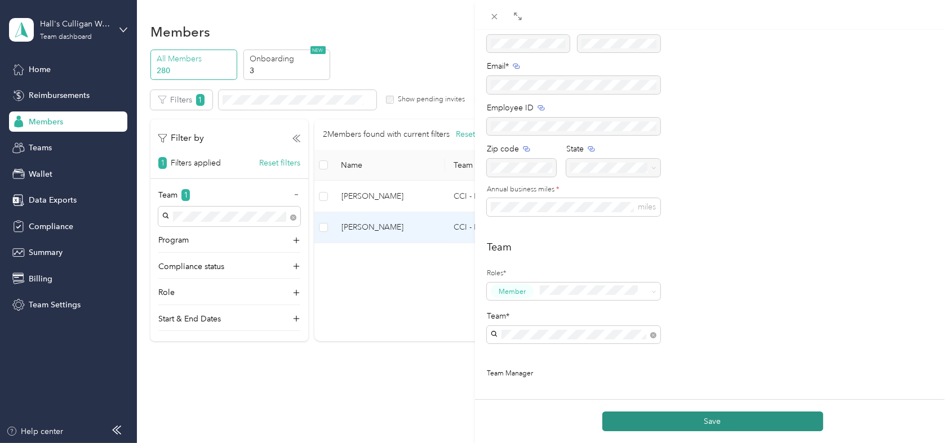
click at [642, 418] on button "Save" at bounding box center [712, 422] width 221 height 20
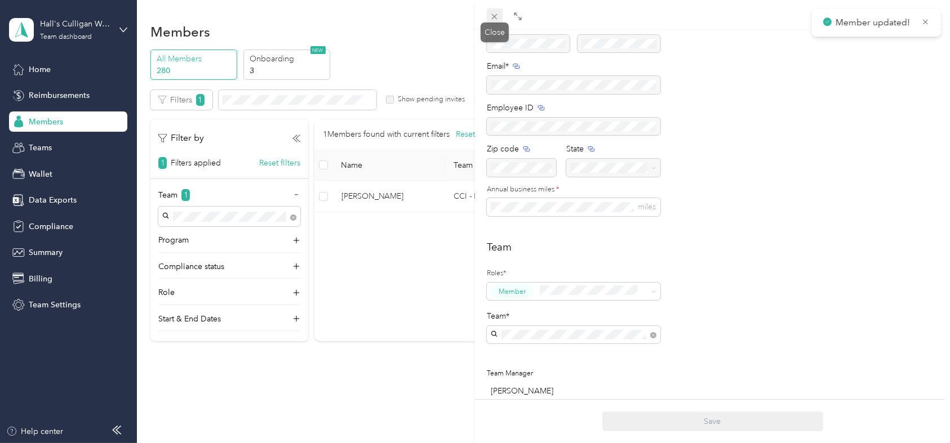
click at [493, 14] on icon at bounding box center [494, 17] width 10 height 10
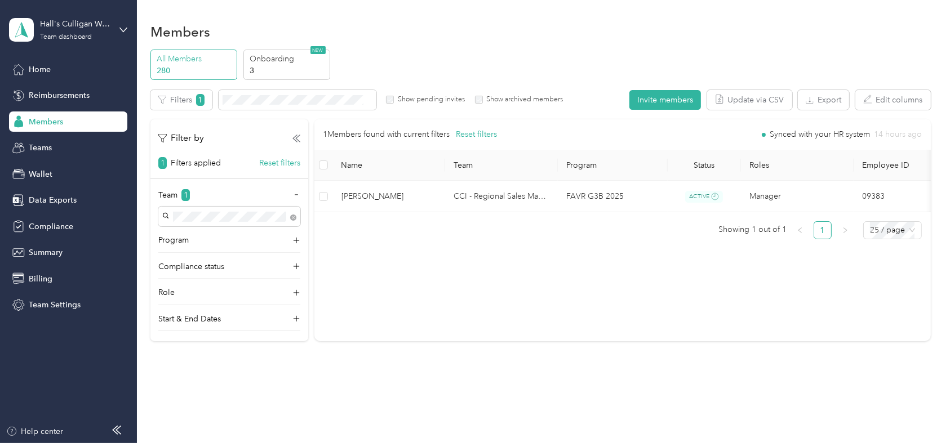
click at [359, 382] on div "Members All Members 280 Onboarding 3 NEW Edit role Edit team Edit program Expor…" at bounding box center [540, 206] width 807 height 412
